Goal: Task Accomplishment & Management: Manage account settings

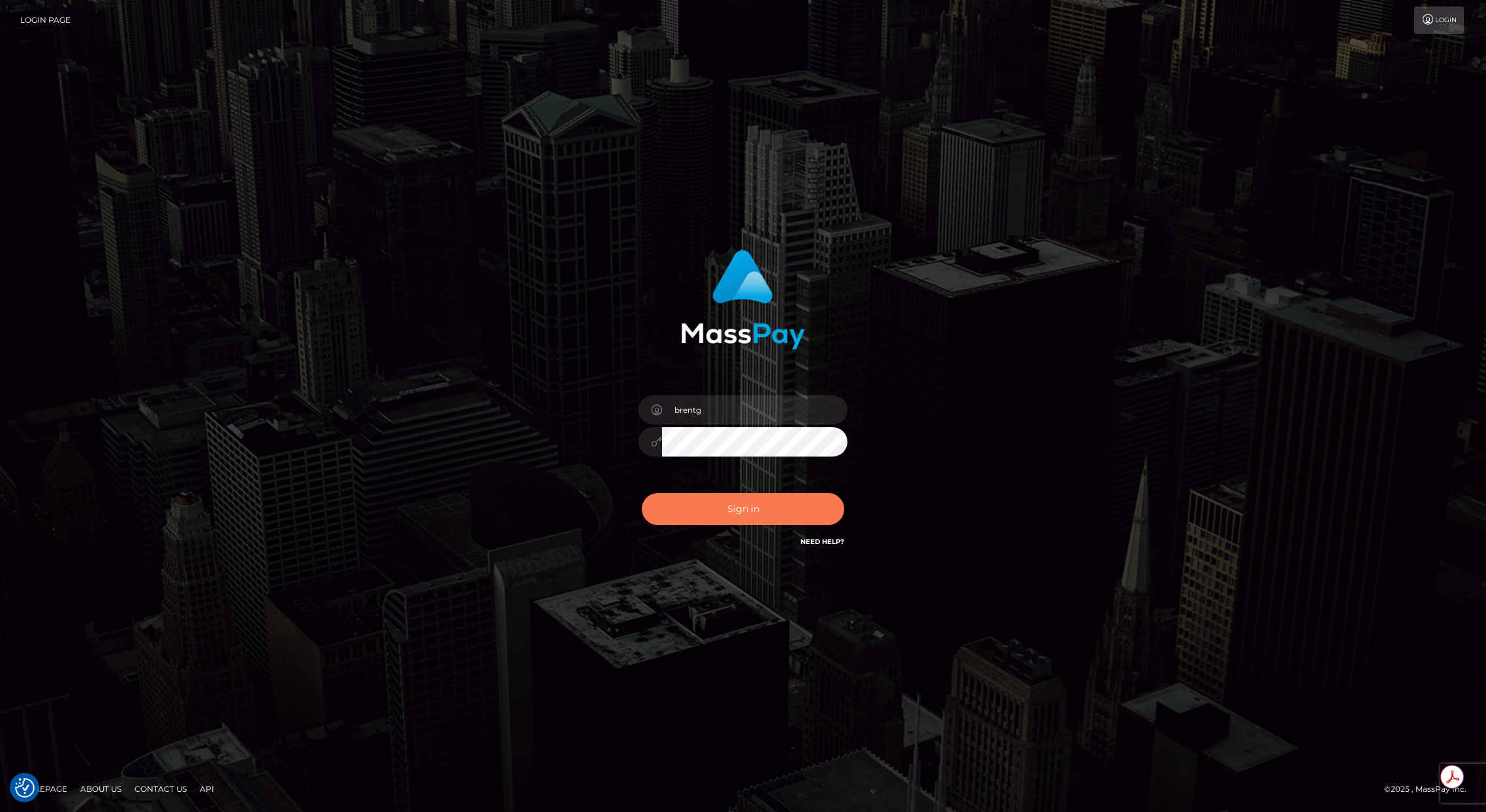
click at [757, 513] on button "Sign in" at bounding box center [743, 509] width 203 height 32
click at [736, 509] on button "Sign in" at bounding box center [743, 509] width 203 height 32
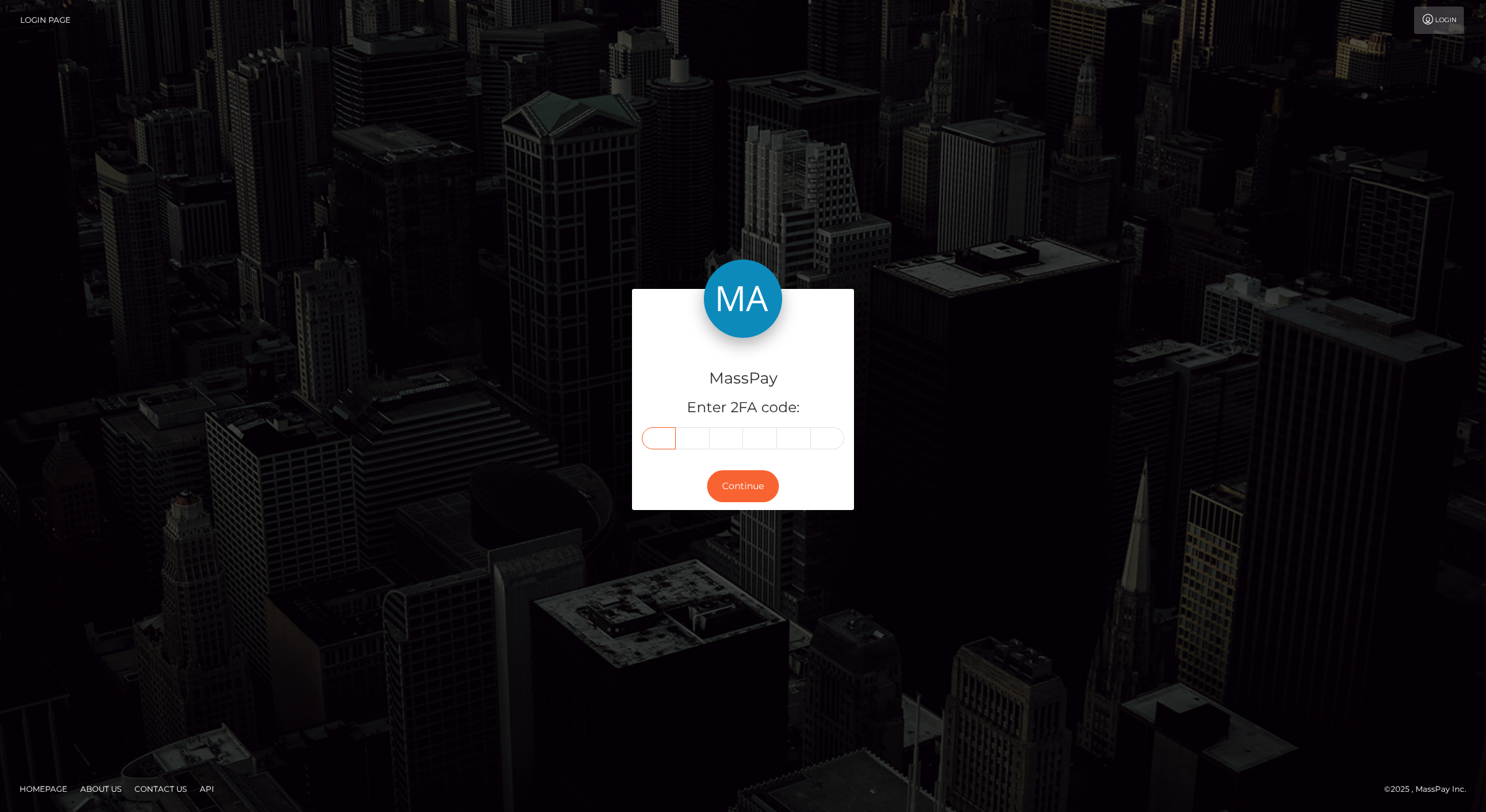
paste input "2"
type input "2"
type input "4"
type input "2"
type input "1"
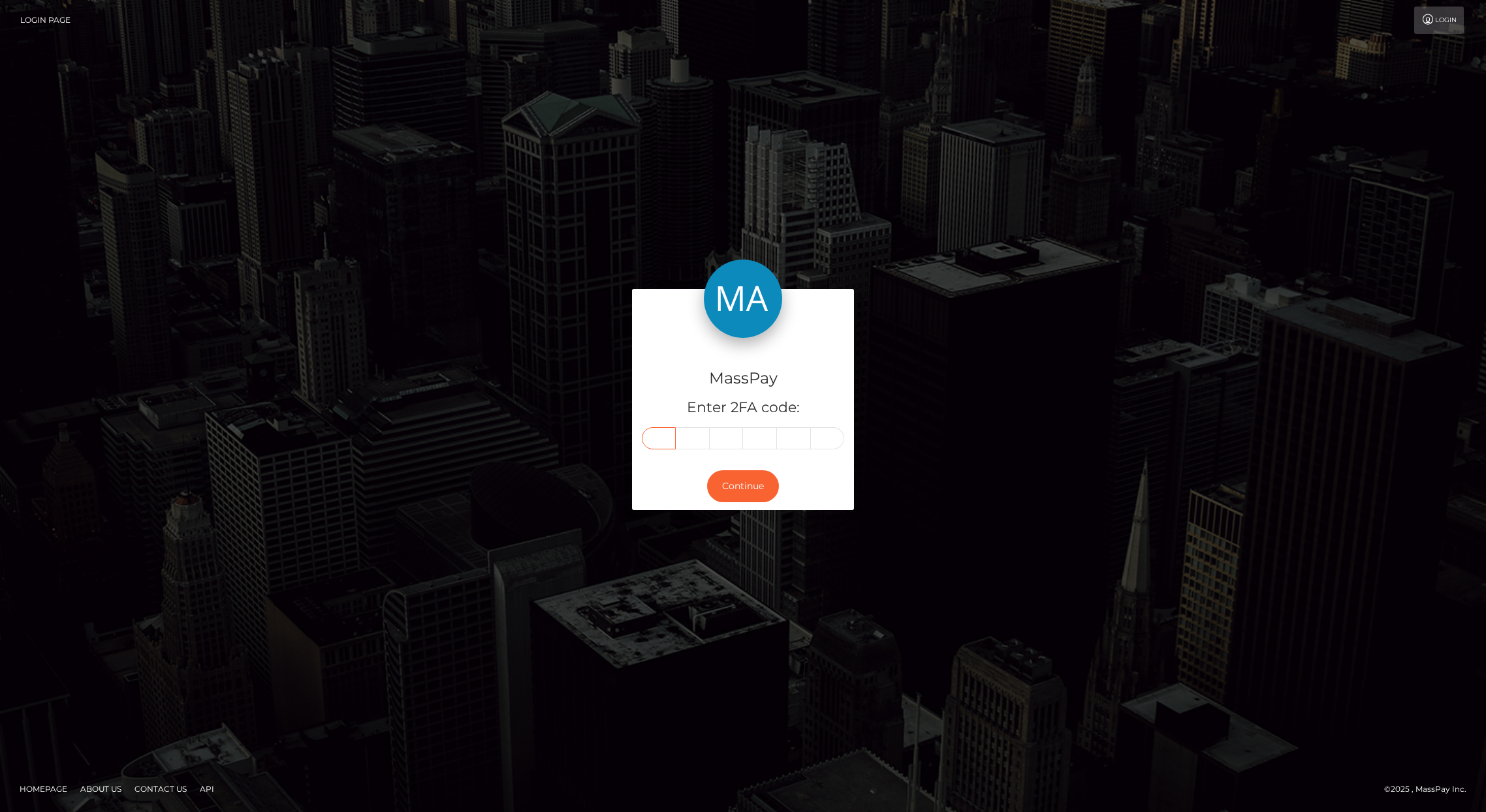
type input "8"
type input "6"
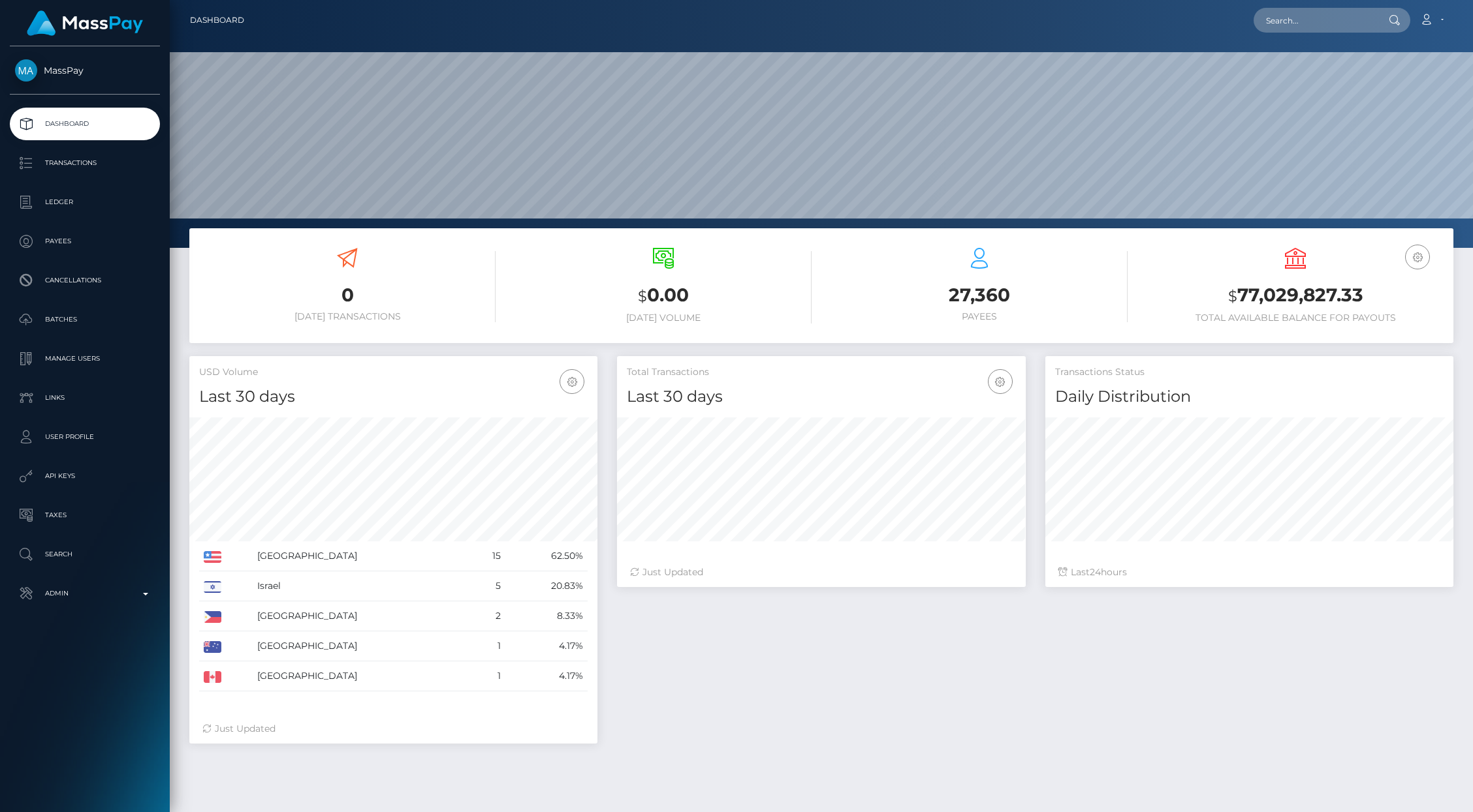
scroll to position [231, 408]
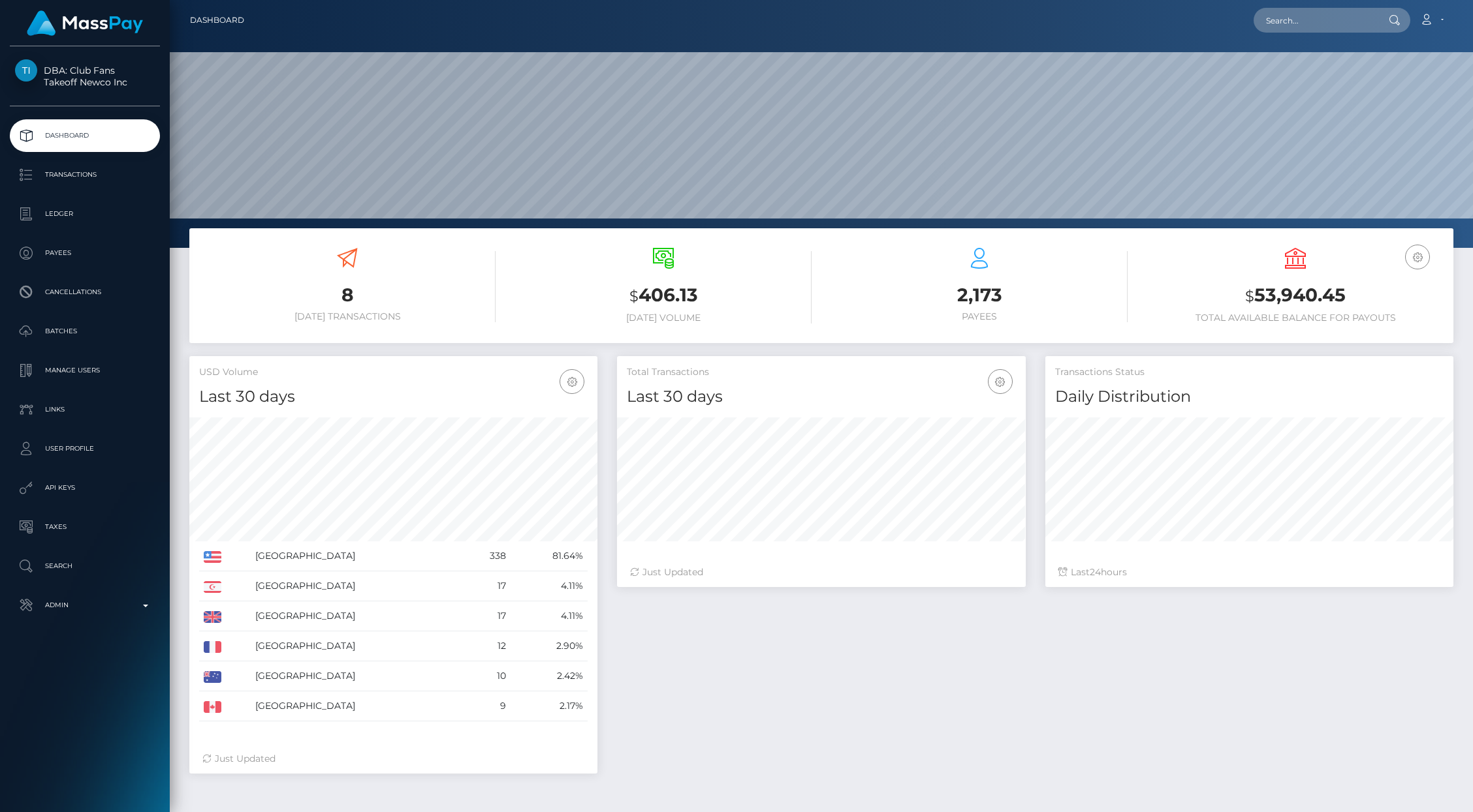
scroll to position [231, 408]
click at [131, 610] on p "Admin" at bounding box center [85, 606] width 140 height 20
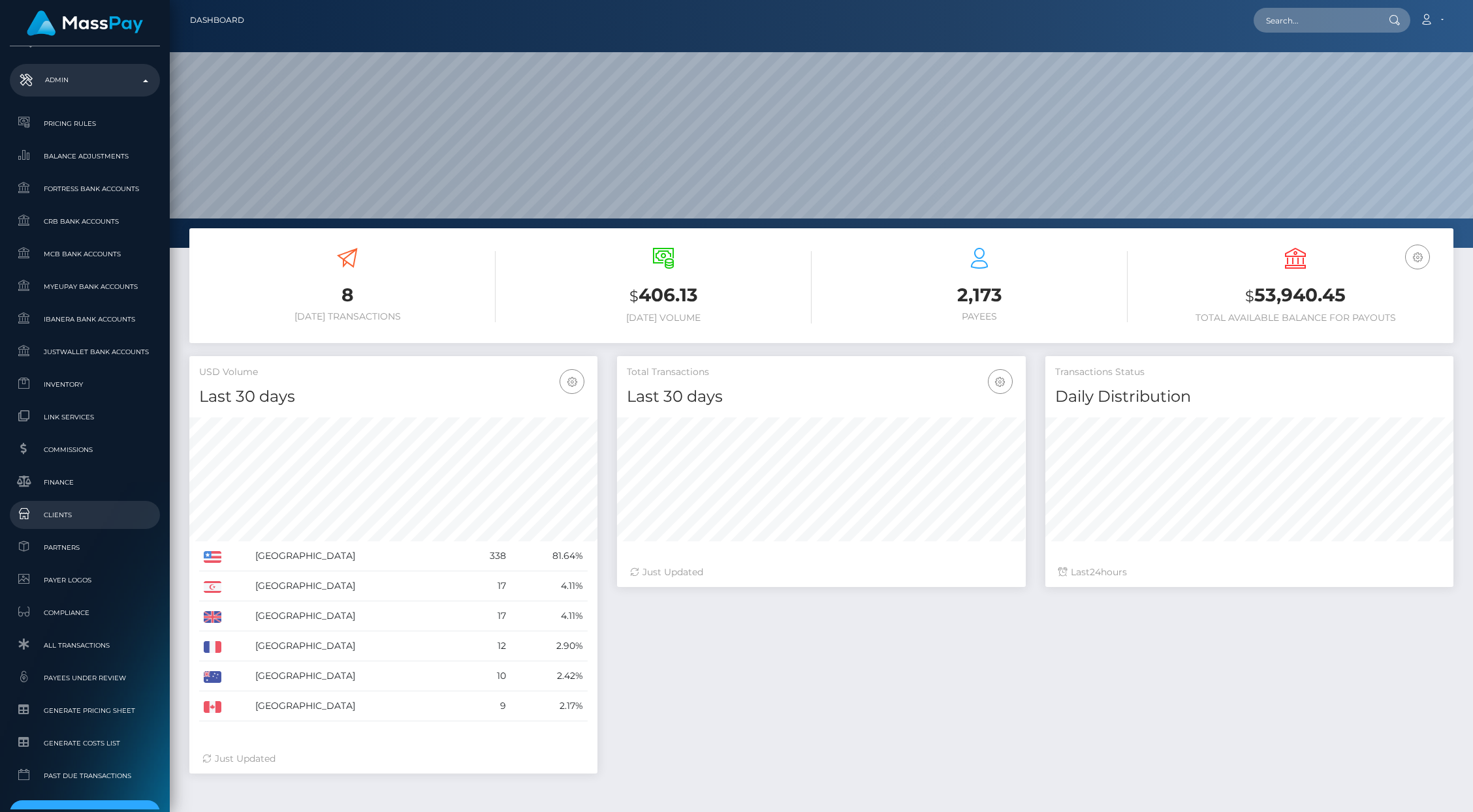
click at [60, 513] on span "Clients" at bounding box center [85, 514] width 140 height 15
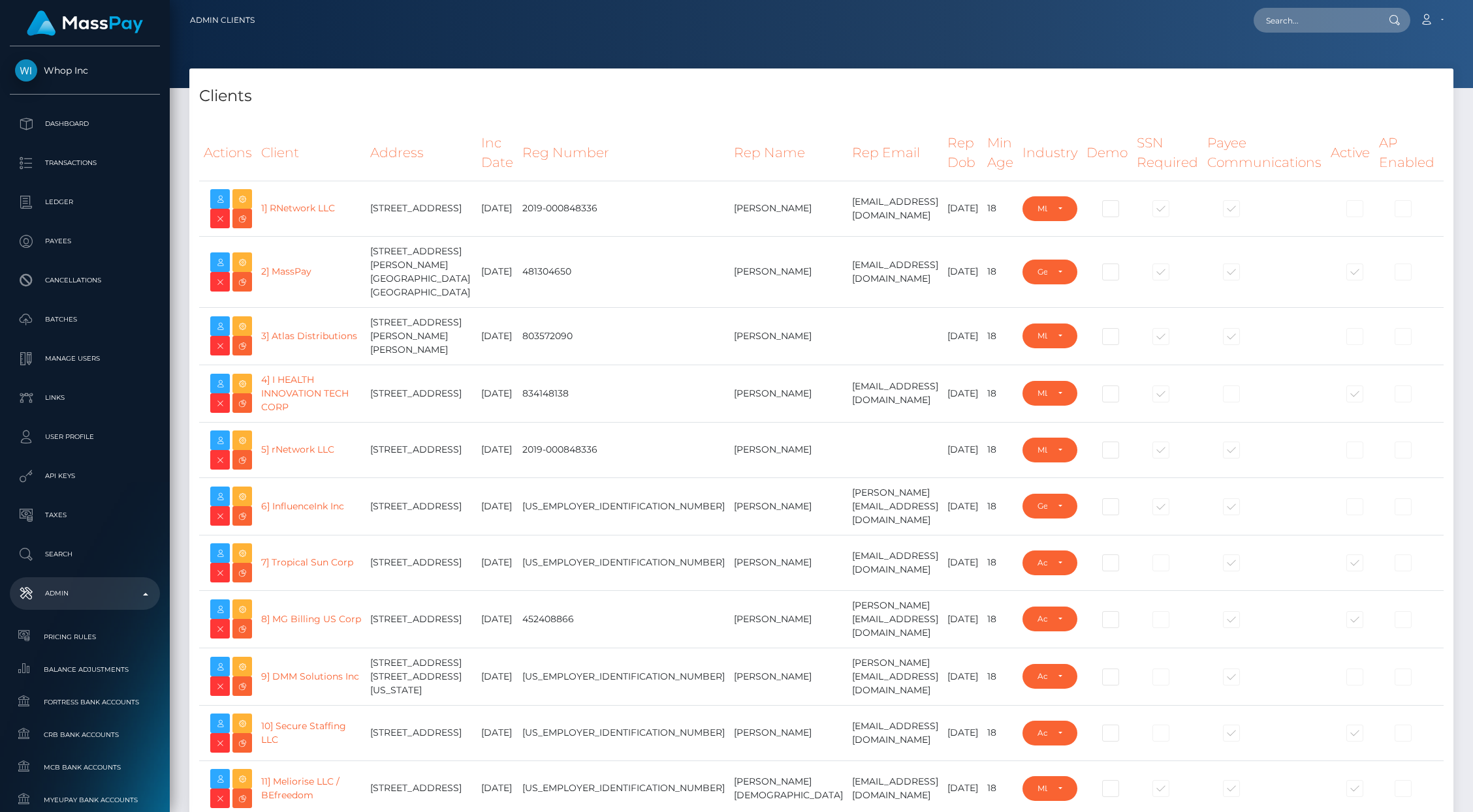
select select "223"
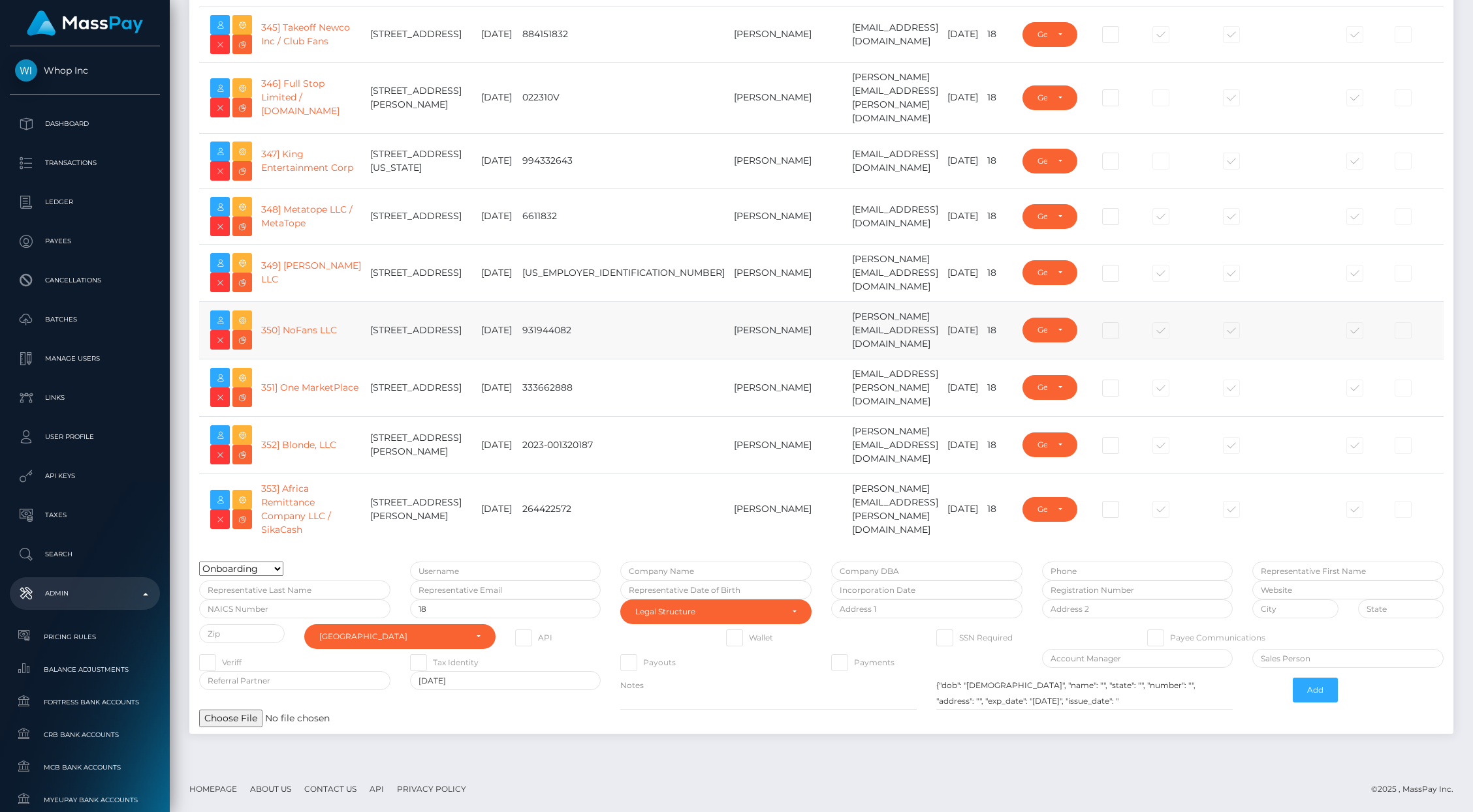
scroll to position [21866, 0]
